Goal: Information Seeking & Learning: Check status

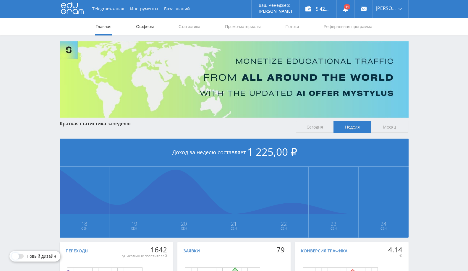
click at [142, 27] on link "Офферы" at bounding box center [145, 27] width 19 height 18
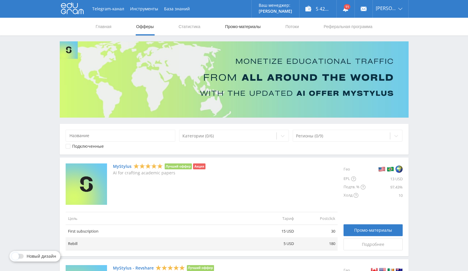
click at [243, 33] on link "Промо-материалы" at bounding box center [242, 27] width 37 height 18
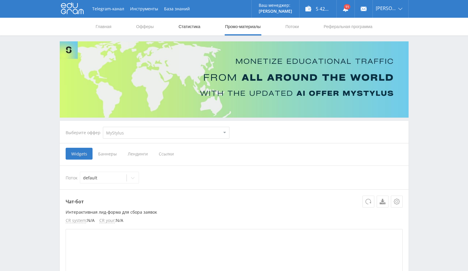
click at [189, 26] on link "Статистика" at bounding box center [189, 27] width 23 height 18
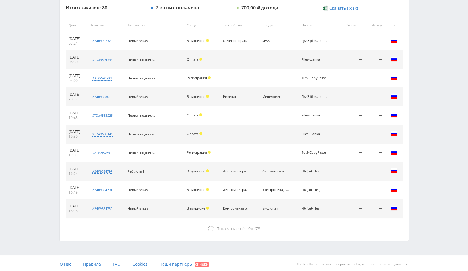
scroll to position [224, 0]
click at [210, 215] on td "В аукционе" at bounding box center [202, 208] width 36 height 19
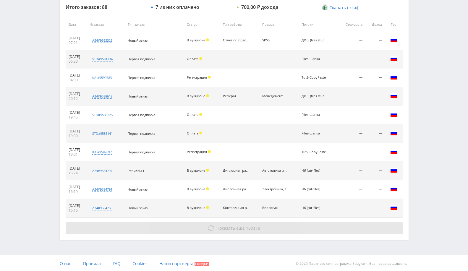
click at [215, 222] on button "Показать ещё 10 из 78" at bounding box center [234, 228] width 337 height 12
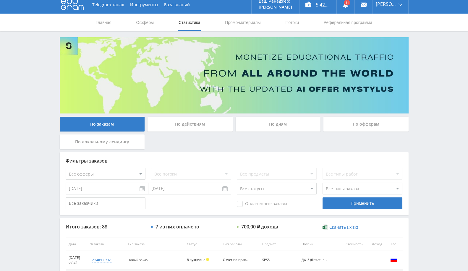
scroll to position [0, 0]
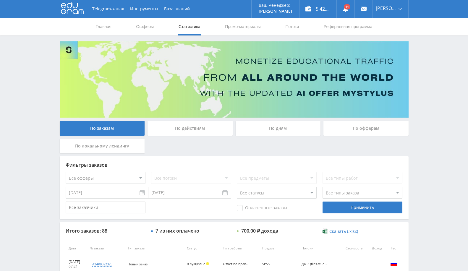
click at [368, 126] on div "По офферам" at bounding box center [365, 128] width 85 height 15
click at [0, 0] on input "По офферам" at bounding box center [0, 0] width 0 height 0
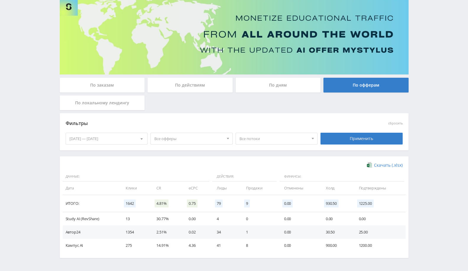
scroll to position [62, 0]
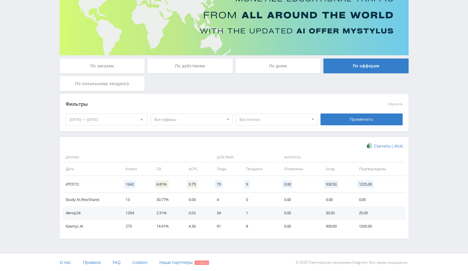
click at [213, 199] on td "4" at bounding box center [225, 199] width 29 height 13
drag, startPoint x: 136, startPoint y: 195, endPoint x: 168, endPoint y: 192, distance: 32.6
click at [168, 193] on tr "Study AI (RevShare) 13 30.77% 0.00 4 0 0.00 0.00 0.00" at bounding box center [234, 199] width 343 height 13
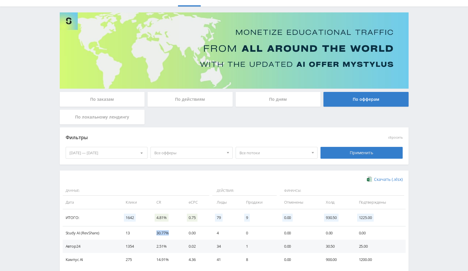
scroll to position [0, 0]
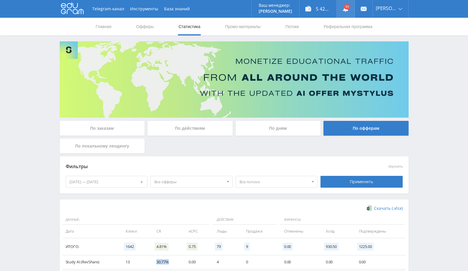
click at [350, 6] on link at bounding box center [346, 9] width 18 height 18
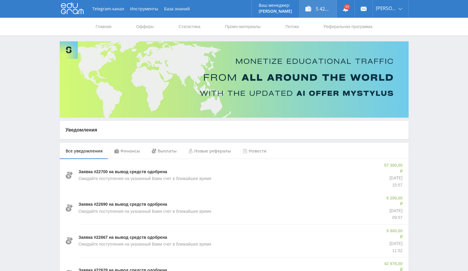
click at [332, 11] on div "5 425,90 ₽" at bounding box center [317, 9] width 37 height 18
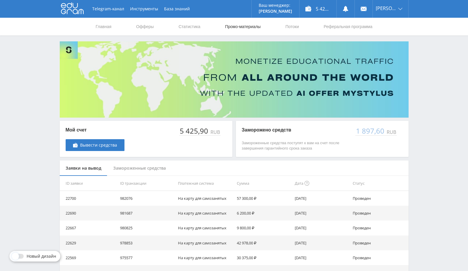
click at [253, 28] on link "Промо-материалы" at bounding box center [242, 27] width 37 height 18
